Goal: Task Accomplishment & Management: Complete application form

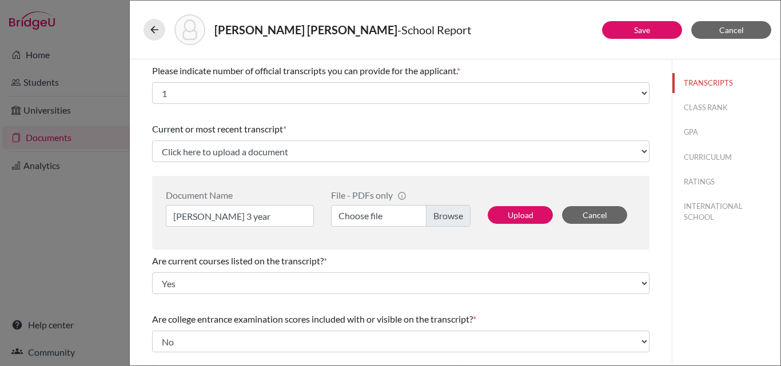
select select "1"
select select "0"
select select "1"
select select "0"
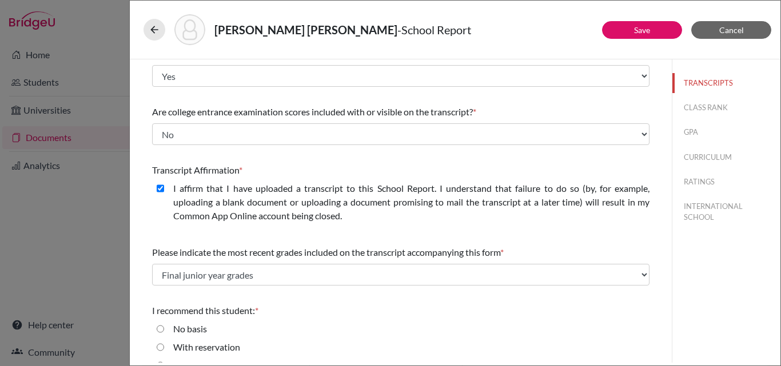
scroll to position [263, 0]
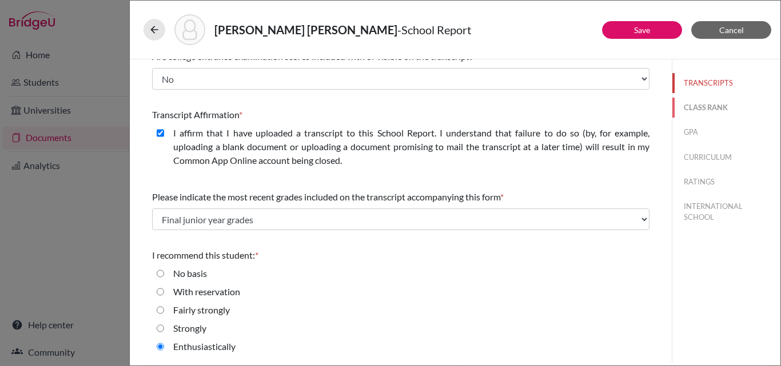
click at [707, 109] on button "CLASS RANK" at bounding box center [726, 108] width 108 height 20
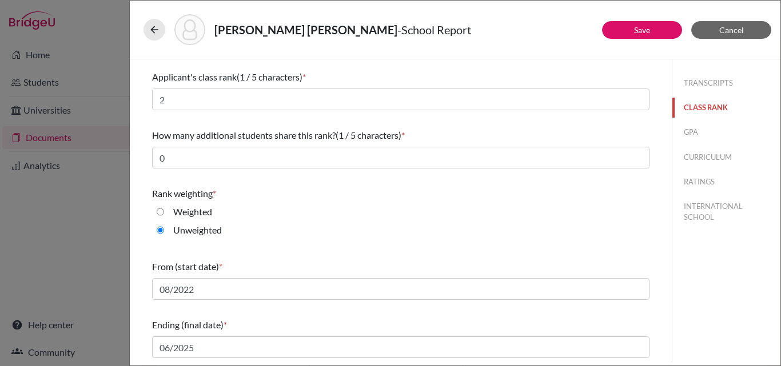
scroll to position [0, 0]
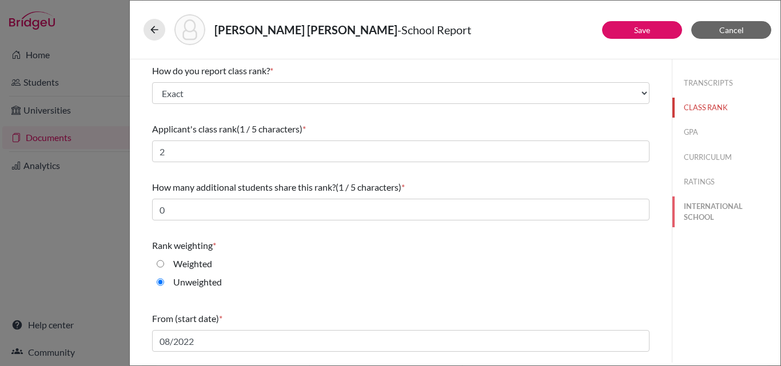
click at [679, 215] on button "INTERNATIONAL SCHOOL" at bounding box center [726, 212] width 108 height 31
type input "2,0-2.39"
select select "14"
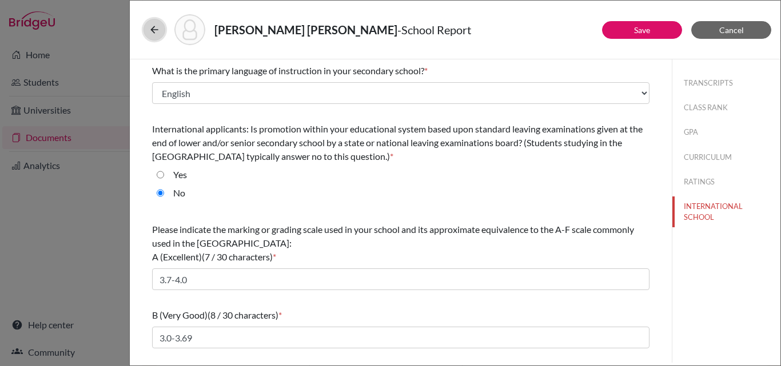
click at [150, 29] on icon at bounding box center [154, 29] width 11 height 11
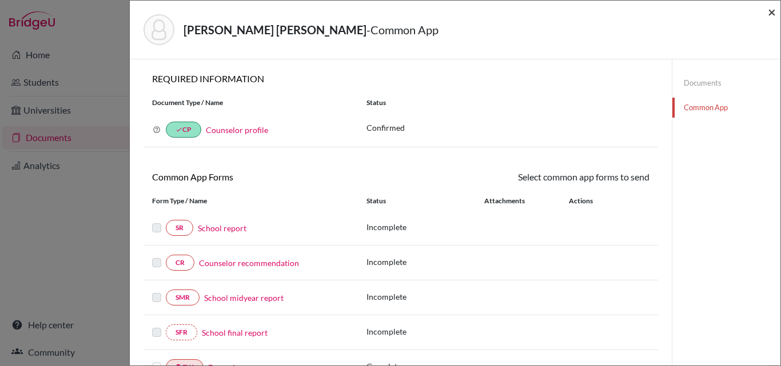
click at [770, 12] on span "×" at bounding box center [771, 11] width 8 height 17
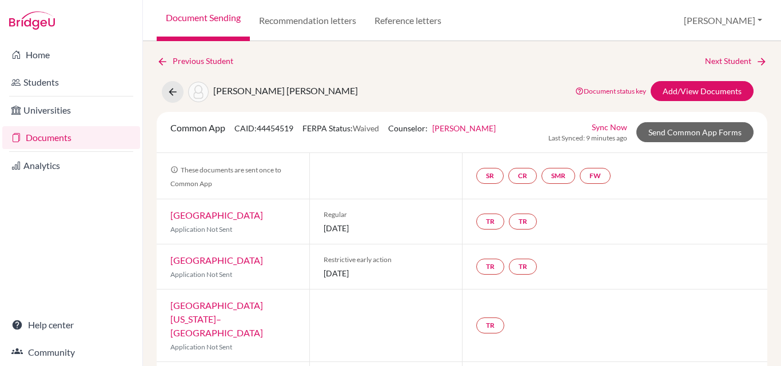
click at [39, 141] on link "Documents" at bounding box center [71, 137] width 138 height 23
